Goal: Task Accomplishment & Management: Manage account settings

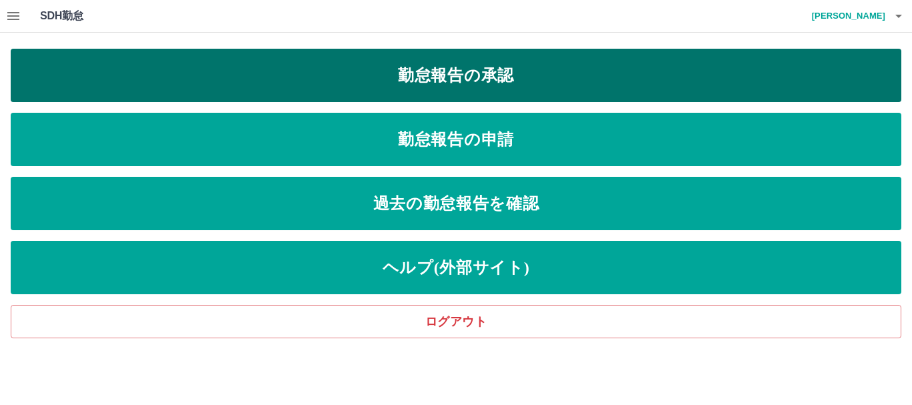
click at [430, 81] on link "勤怠報告の承認" at bounding box center [456, 75] width 890 height 53
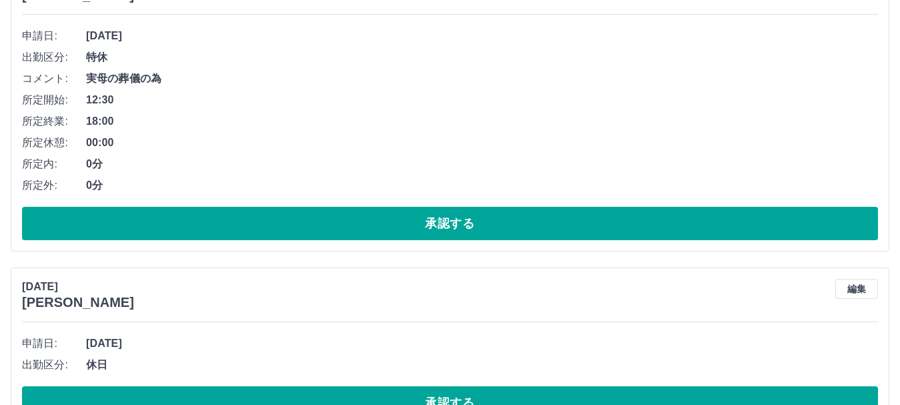
scroll to position [4537, 0]
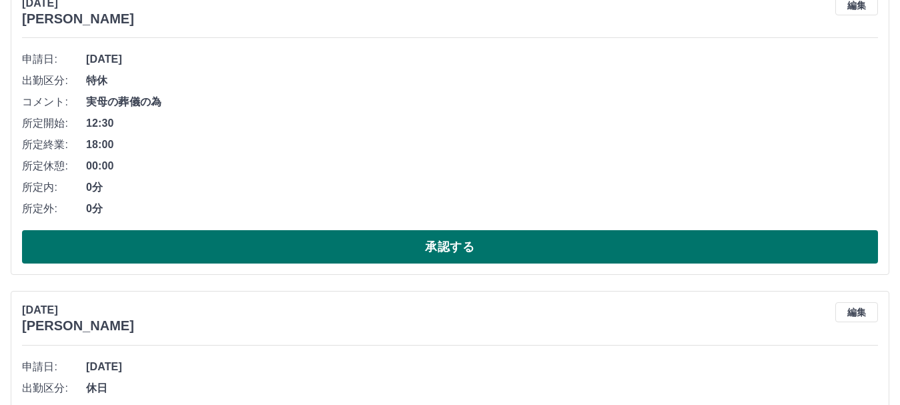
click at [371, 244] on button "承認する" at bounding box center [450, 246] width 856 height 33
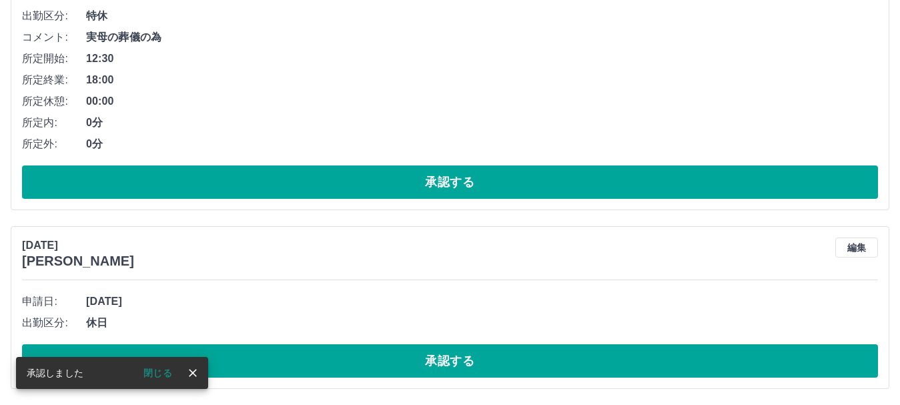
scroll to position [4230, 0]
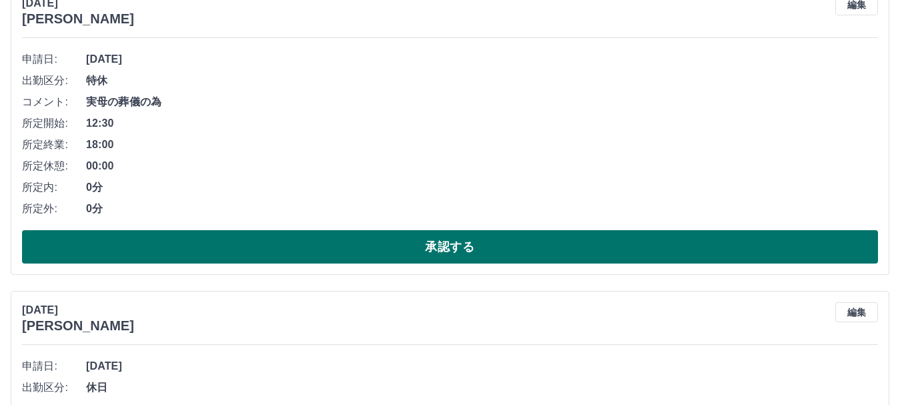
click at [382, 251] on button "承認する" at bounding box center [450, 246] width 856 height 33
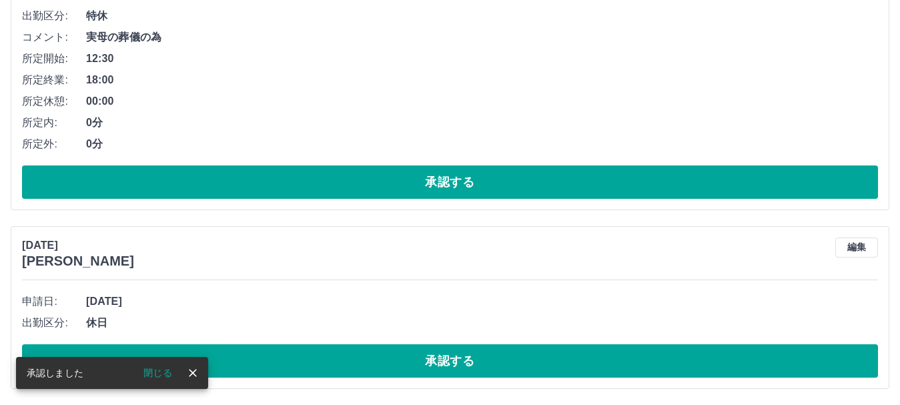
scroll to position [3923, 0]
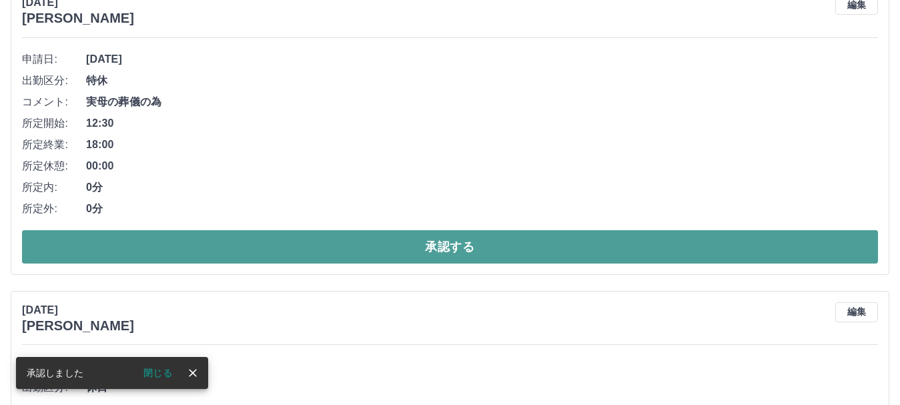
click at [383, 249] on button "承認する" at bounding box center [450, 246] width 856 height 33
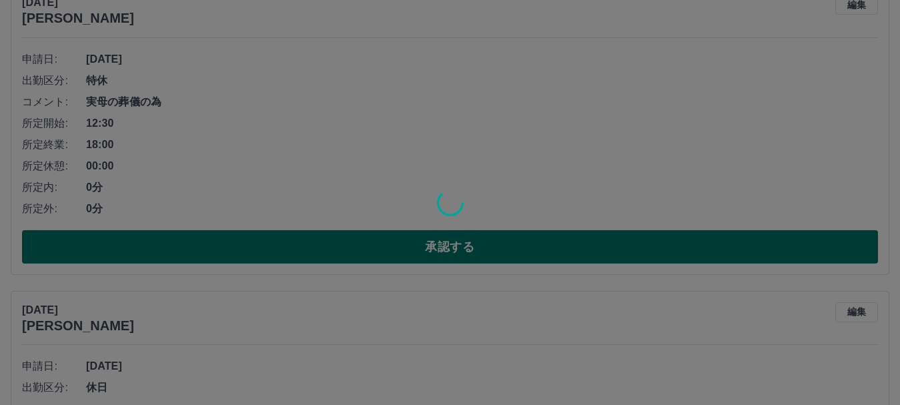
scroll to position [3615, 0]
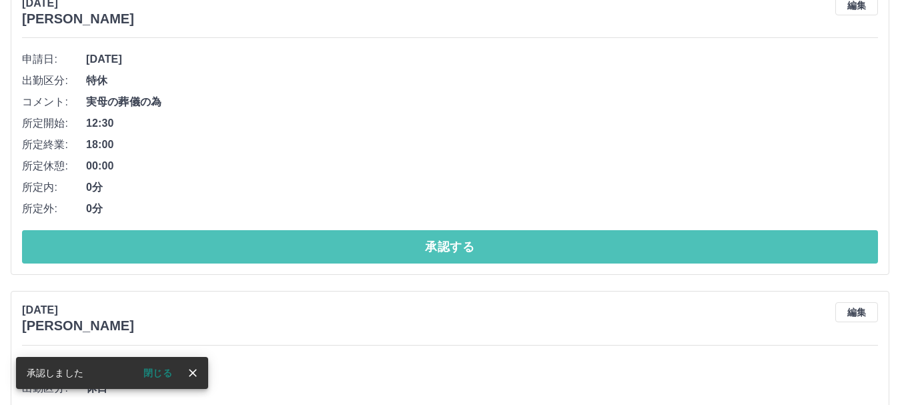
click at [383, 249] on button "承認する" at bounding box center [450, 246] width 856 height 33
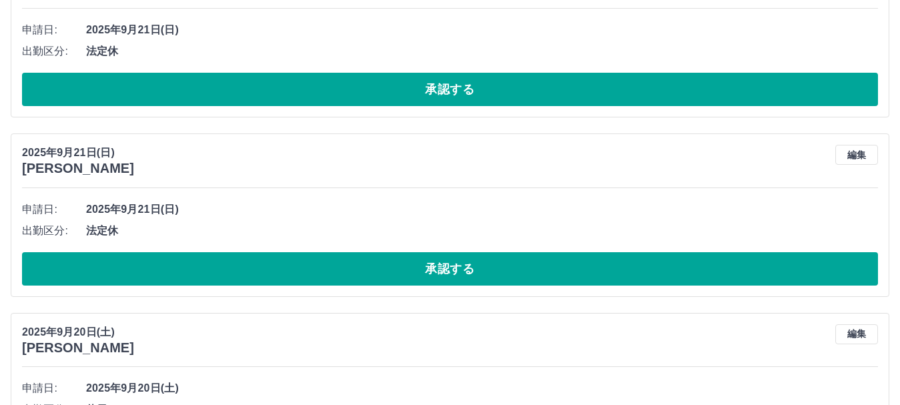
scroll to position [3040, 0]
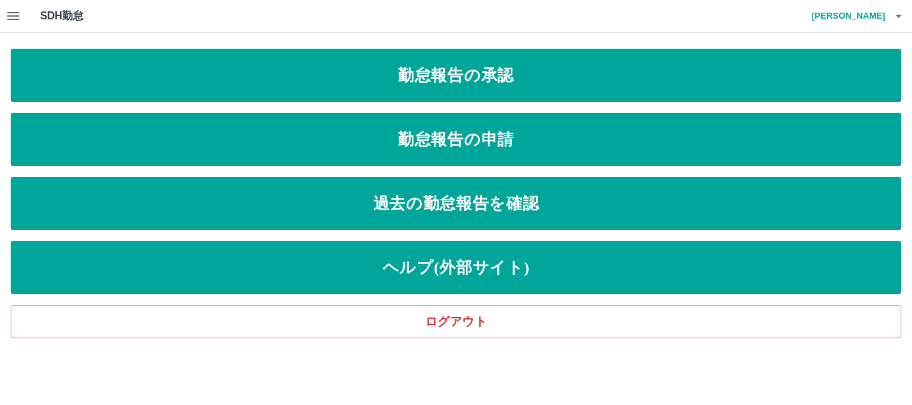
click at [15, 19] on icon "button" at bounding box center [13, 16] width 12 height 8
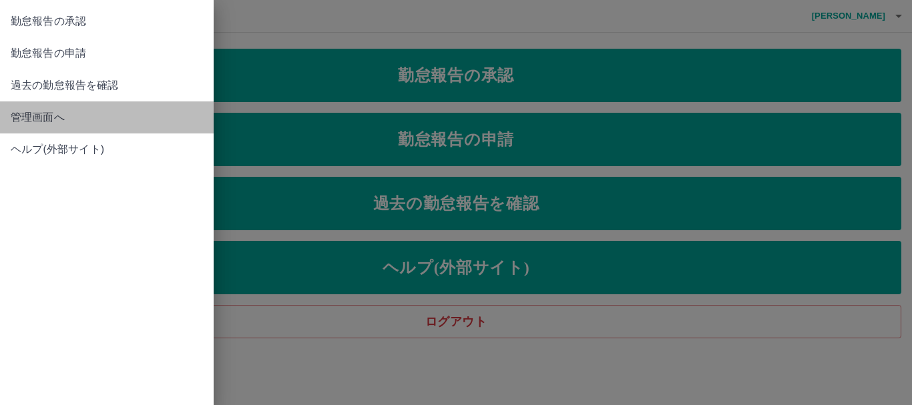
click at [43, 111] on span "管理画面へ" at bounding box center [107, 117] width 192 height 16
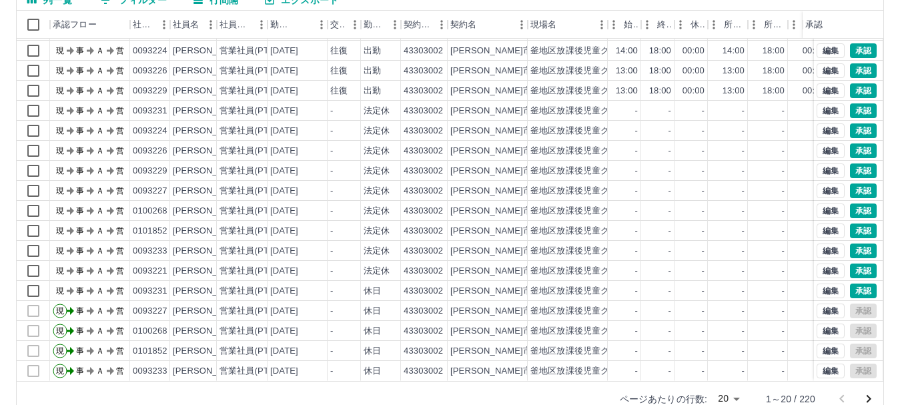
scroll to position [159, 0]
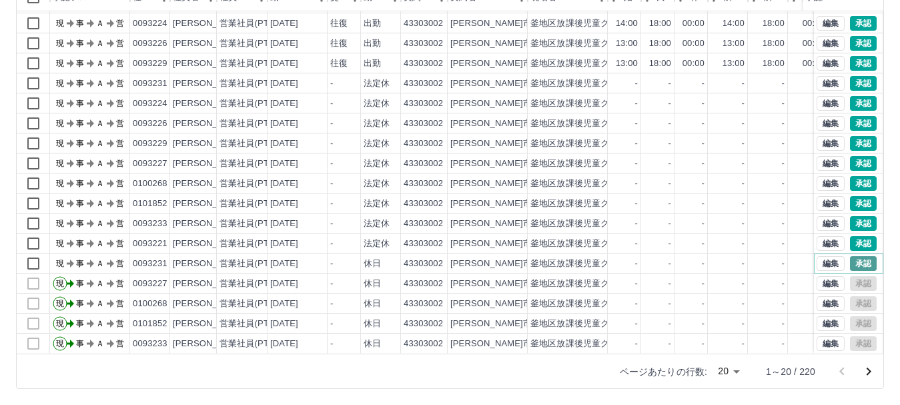
click at [856, 256] on button "承認" at bounding box center [863, 263] width 27 height 15
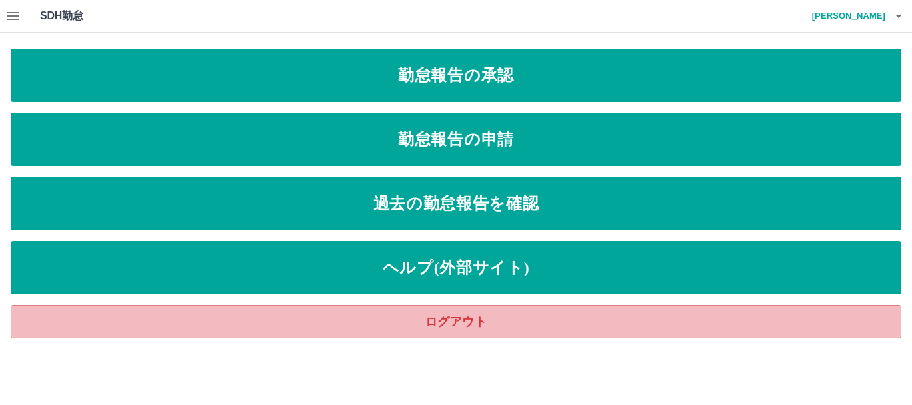
click at [619, 312] on link "ログアウト" at bounding box center [456, 321] width 890 height 33
